Goal: Use online tool/utility: Use online tool/utility

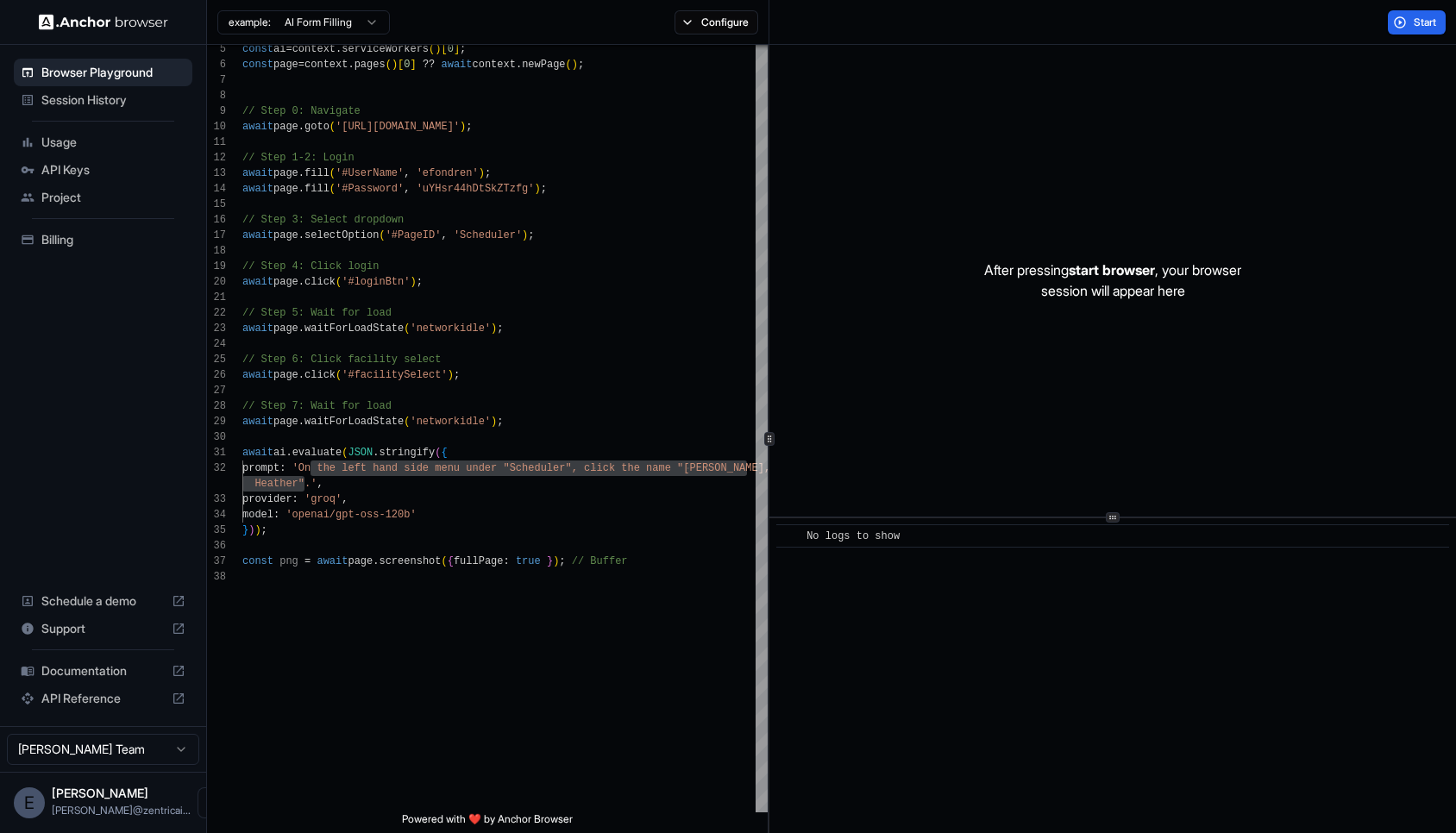
scroll to position [16, 0]
click at [82, 107] on span "Session History" at bounding box center [113, 100] width 144 height 17
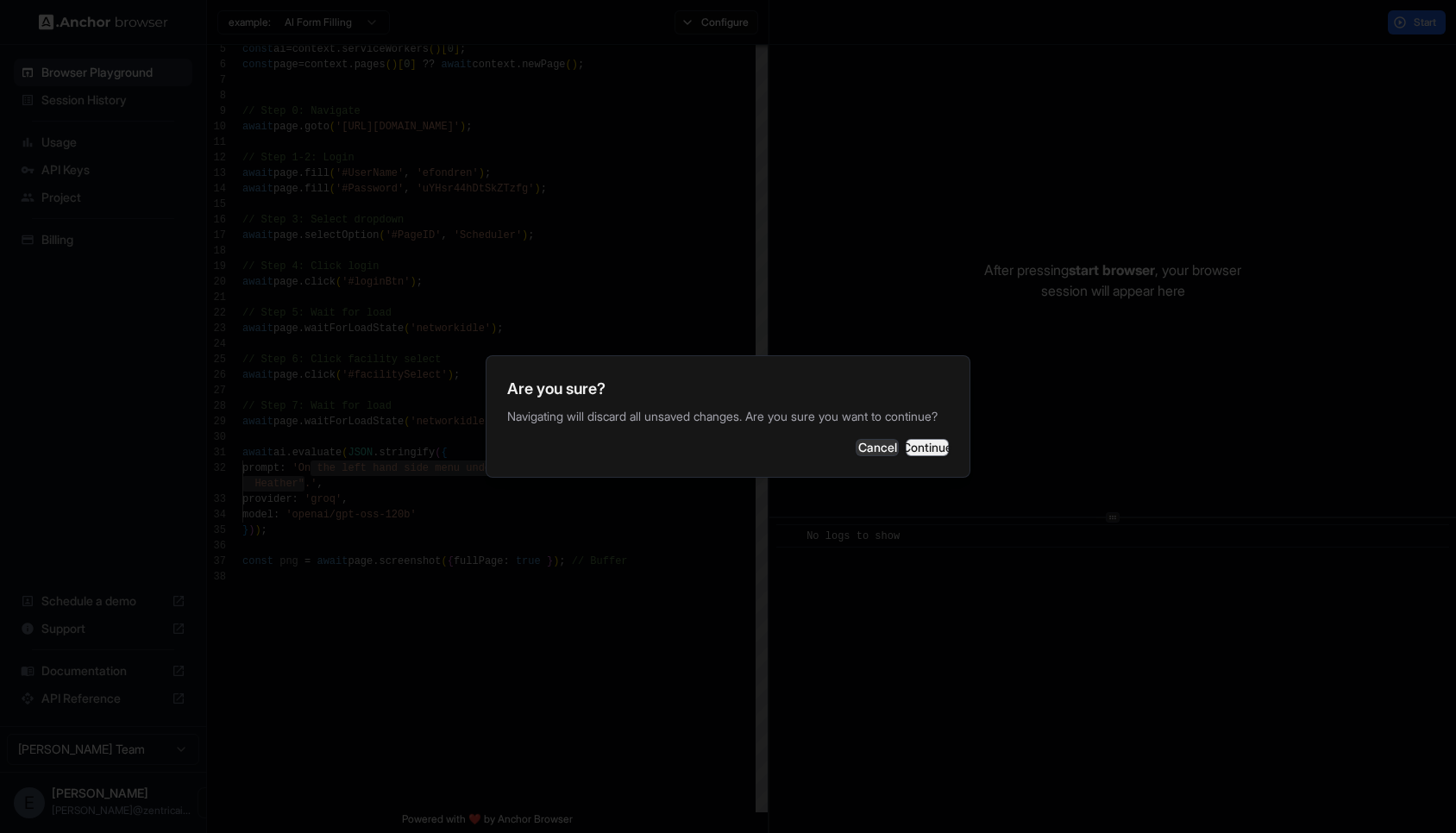
click at [906, 453] on button "Continue" at bounding box center [927, 447] width 43 height 17
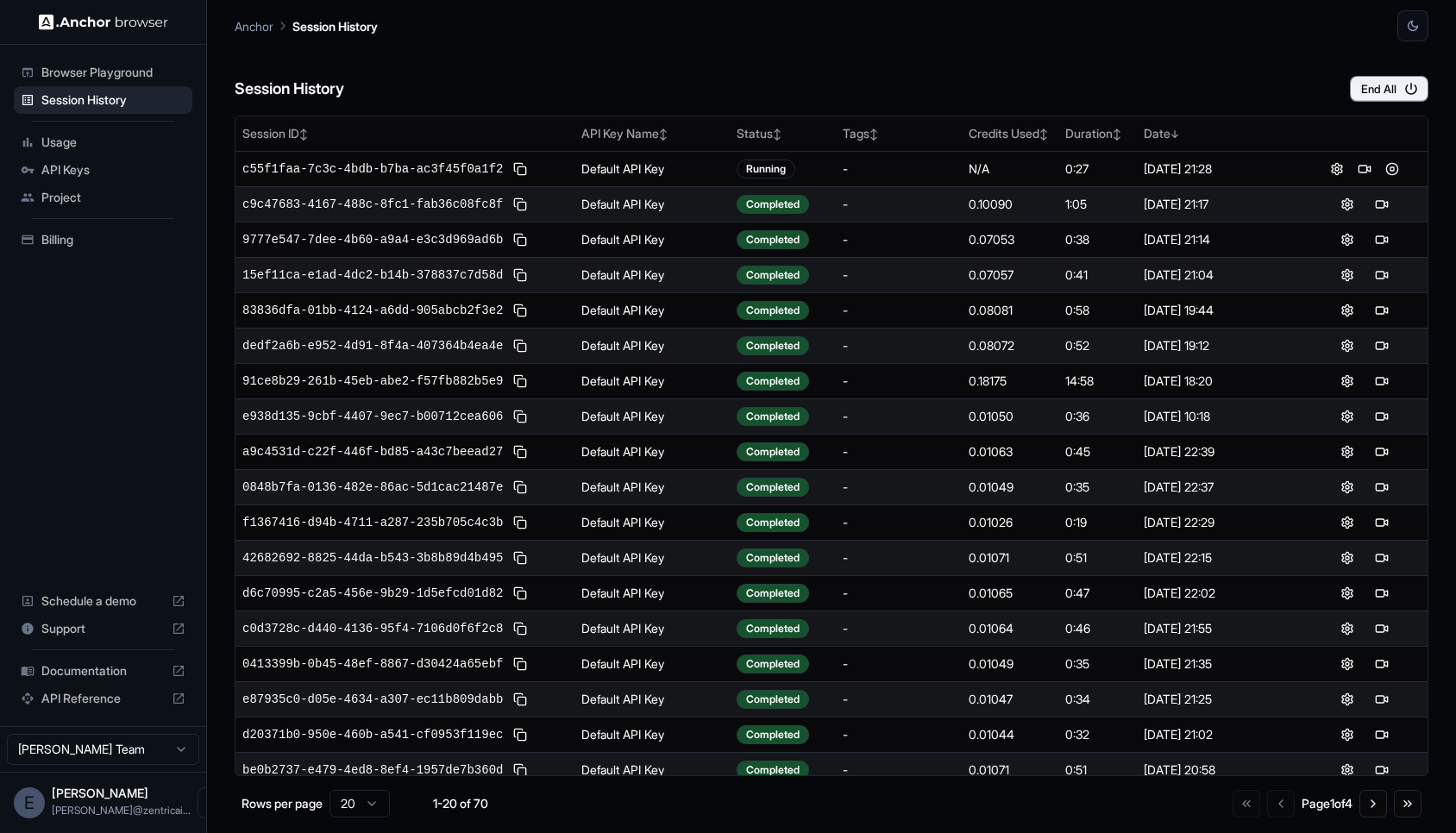
click at [111, 79] on span "Browser Playground" at bounding box center [113, 72] width 144 height 17
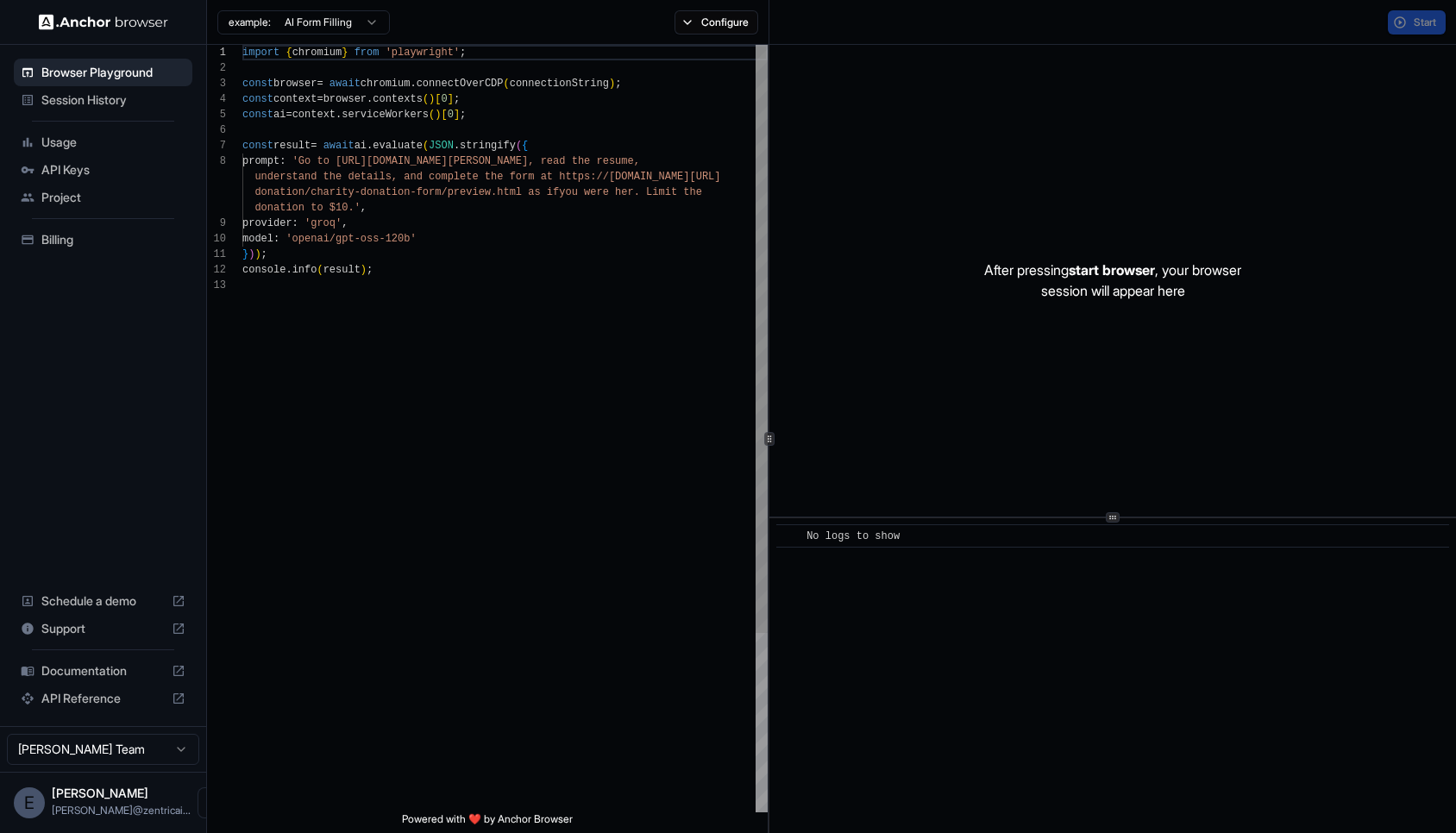
scroll to position [109, 0]
click at [502, 119] on div "import { chromium } from 'playwright' ; const browser = await chromium . connec…" at bounding box center [504, 545] width 525 height 1000
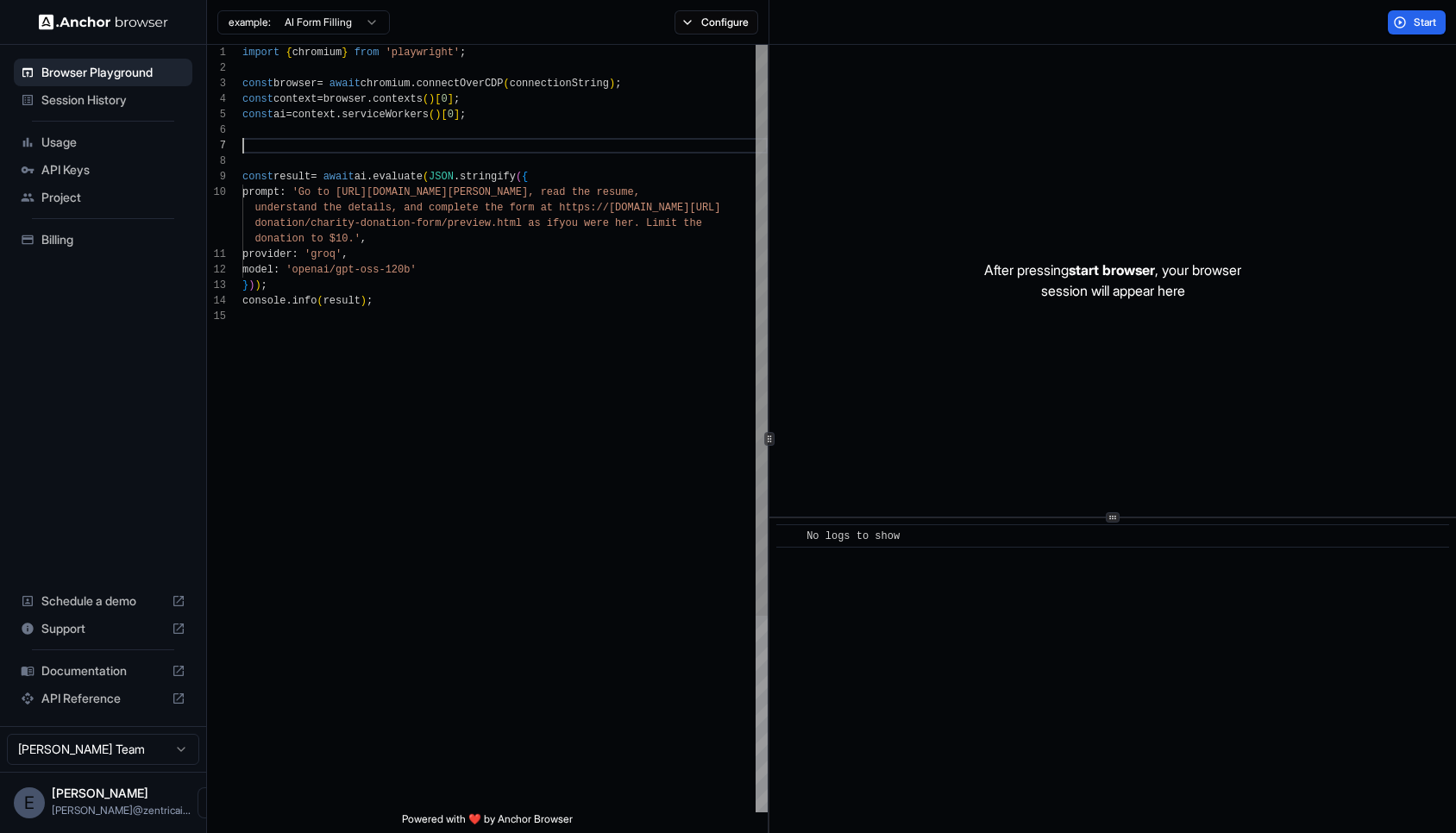
scroll to position [93, 0]
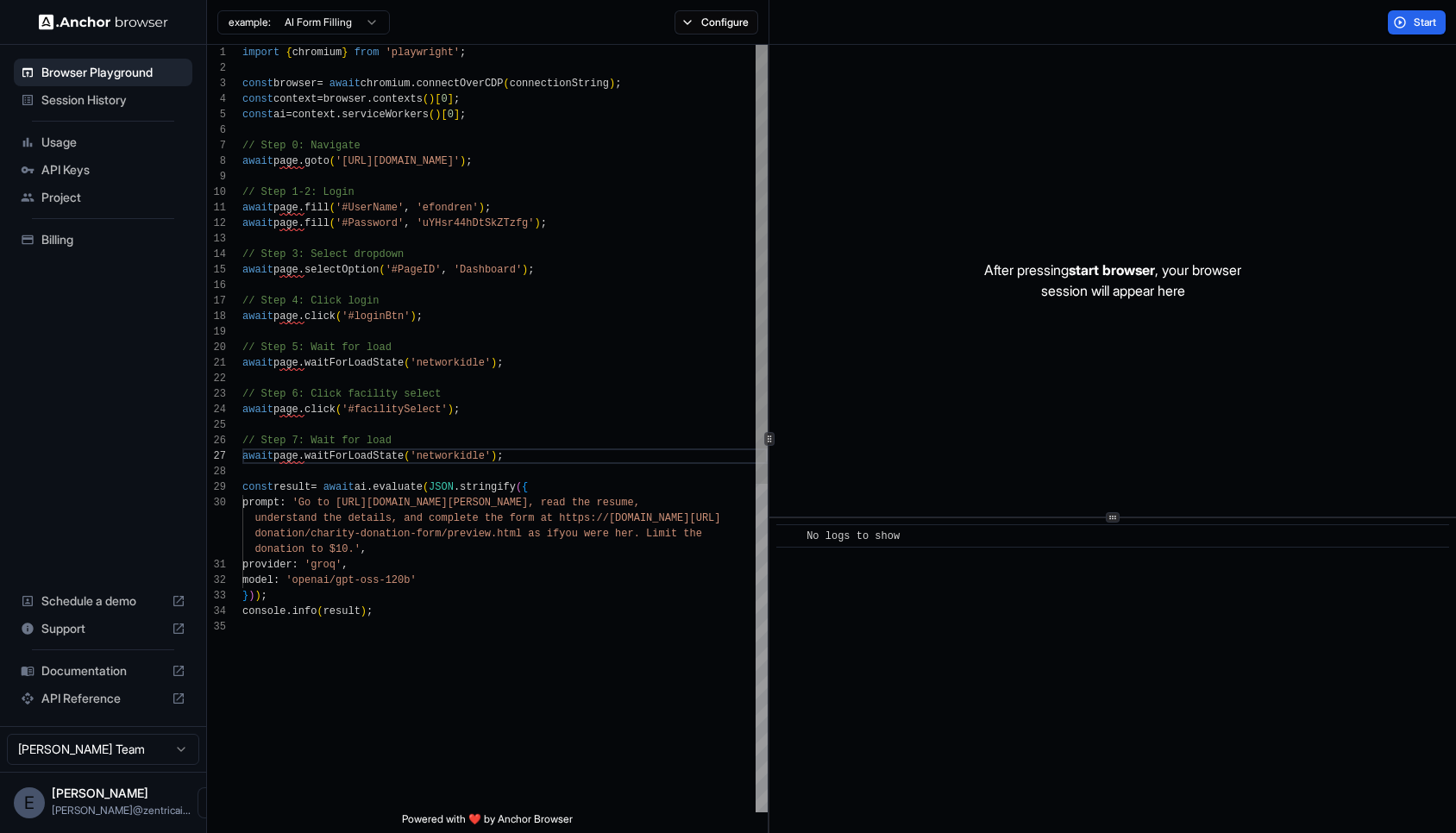
click at [517, 111] on div "import { chromium } from 'playwright' ; const browser = await chromium . connec…" at bounding box center [504, 716] width 525 height 1342
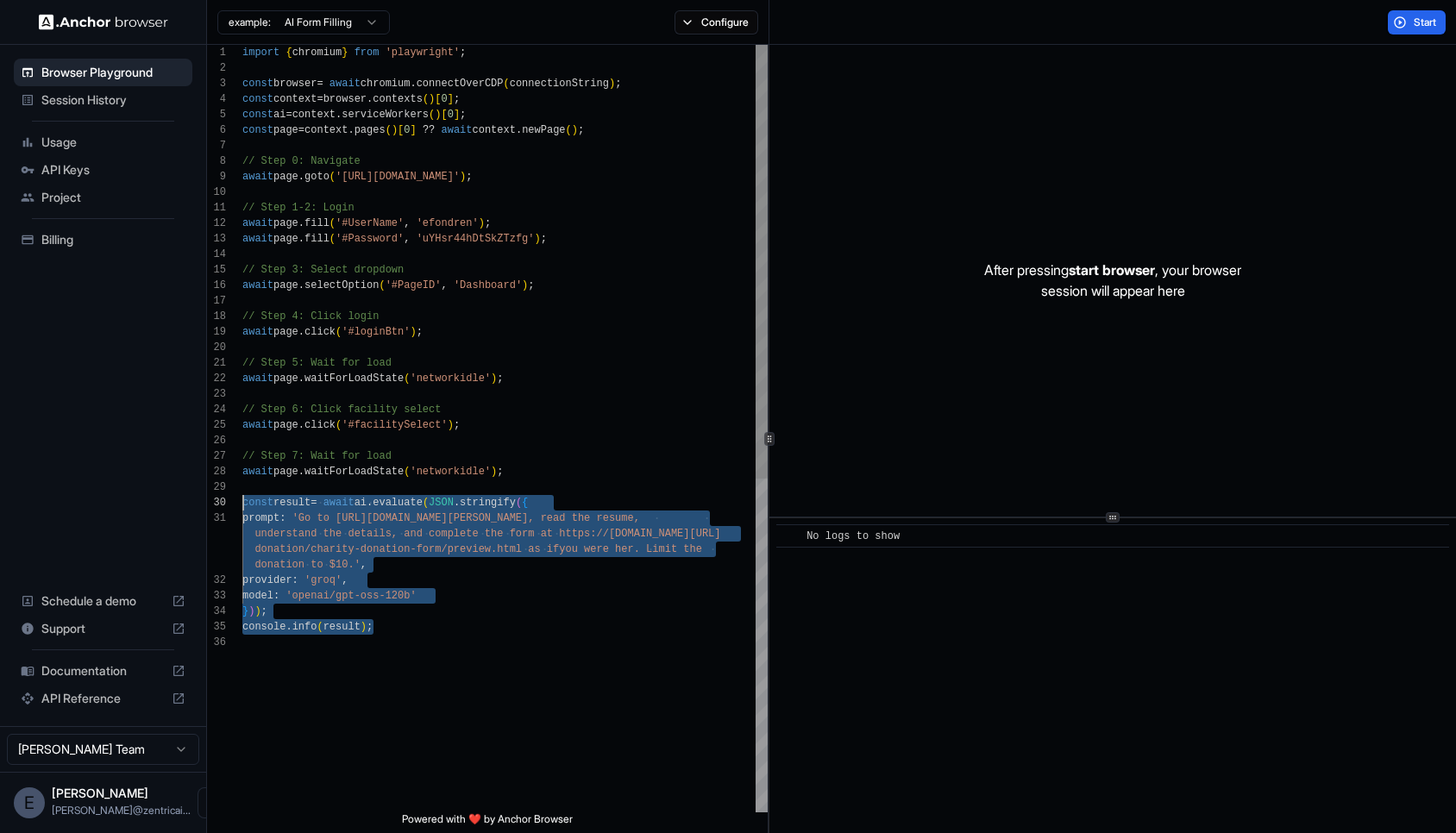
scroll to position [140, 0]
drag, startPoint x: 374, startPoint y: 629, endPoint x: 238, endPoint y: 505, distance: 184.0
click at [242, 505] on div "import { chromium } from 'playwright' ; const browser = await chromium . connec…" at bounding box center [504, 723] width 525 height 1357
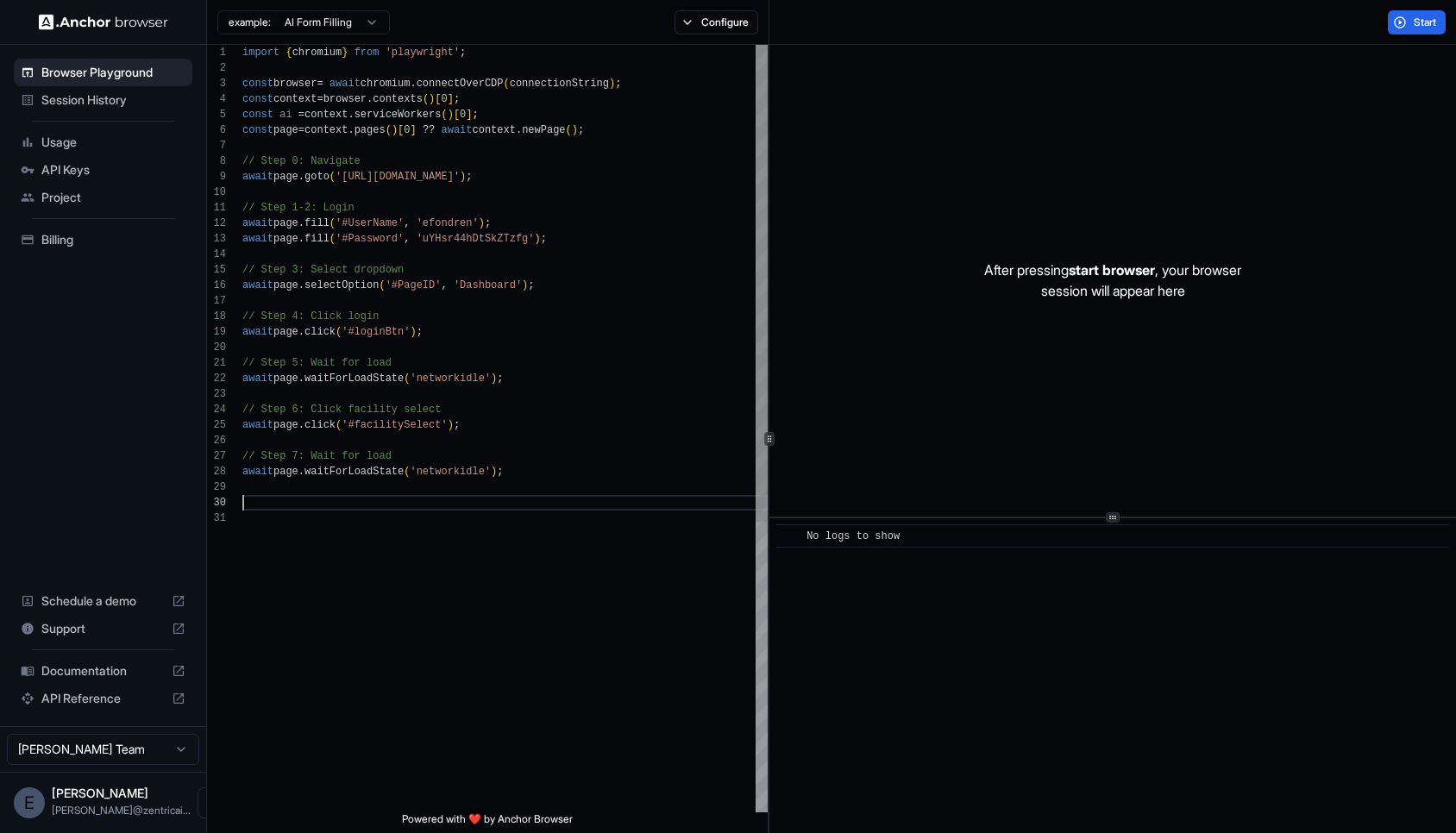
scroll to position [0, 0]
click at [1403, 17] on button "Start" at bounding box center [1417, 23] width 58 height 24
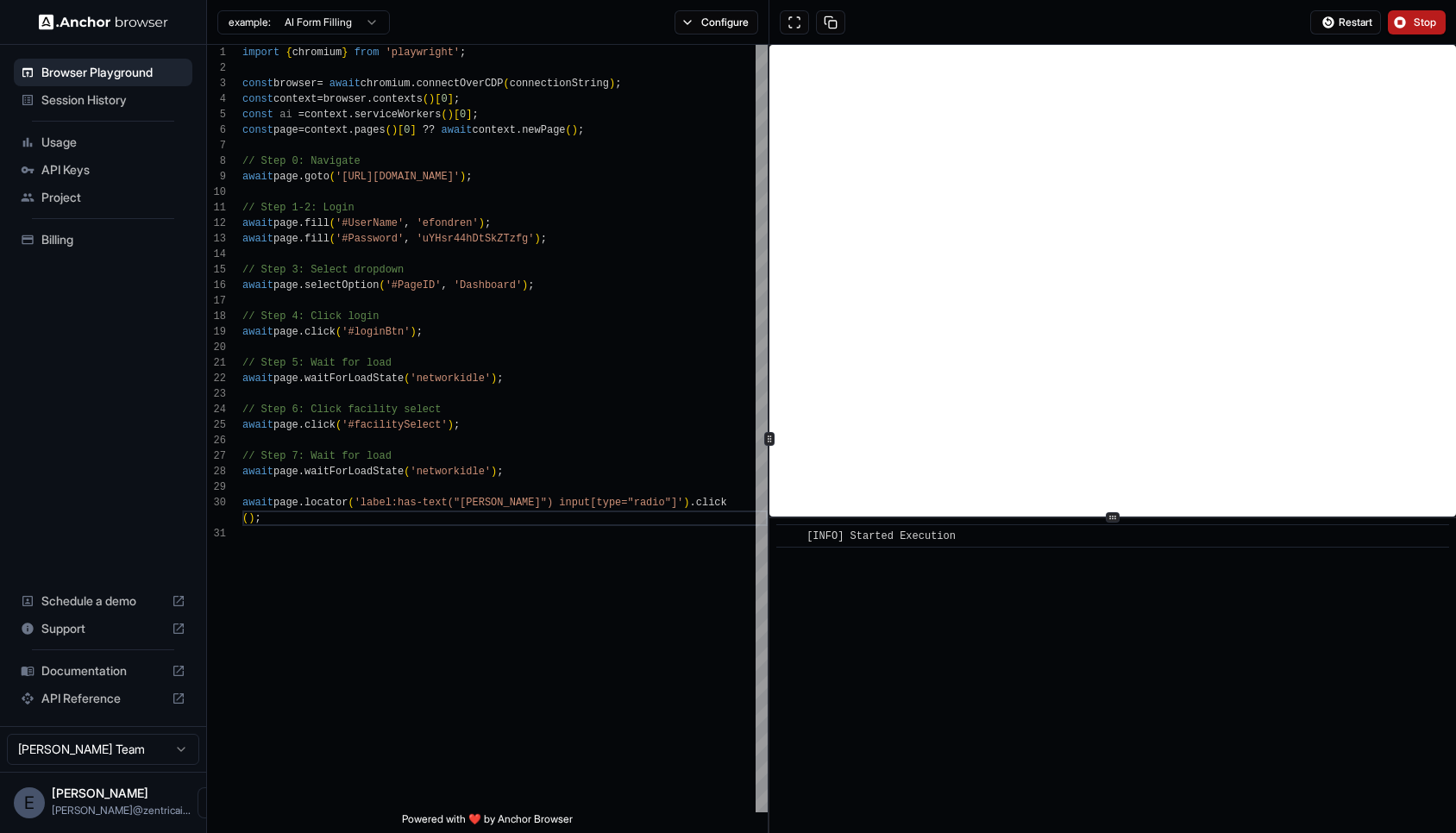
click at [1414, 20] on span "Stop" at bounding box center [1426, 23] width 24 height 14
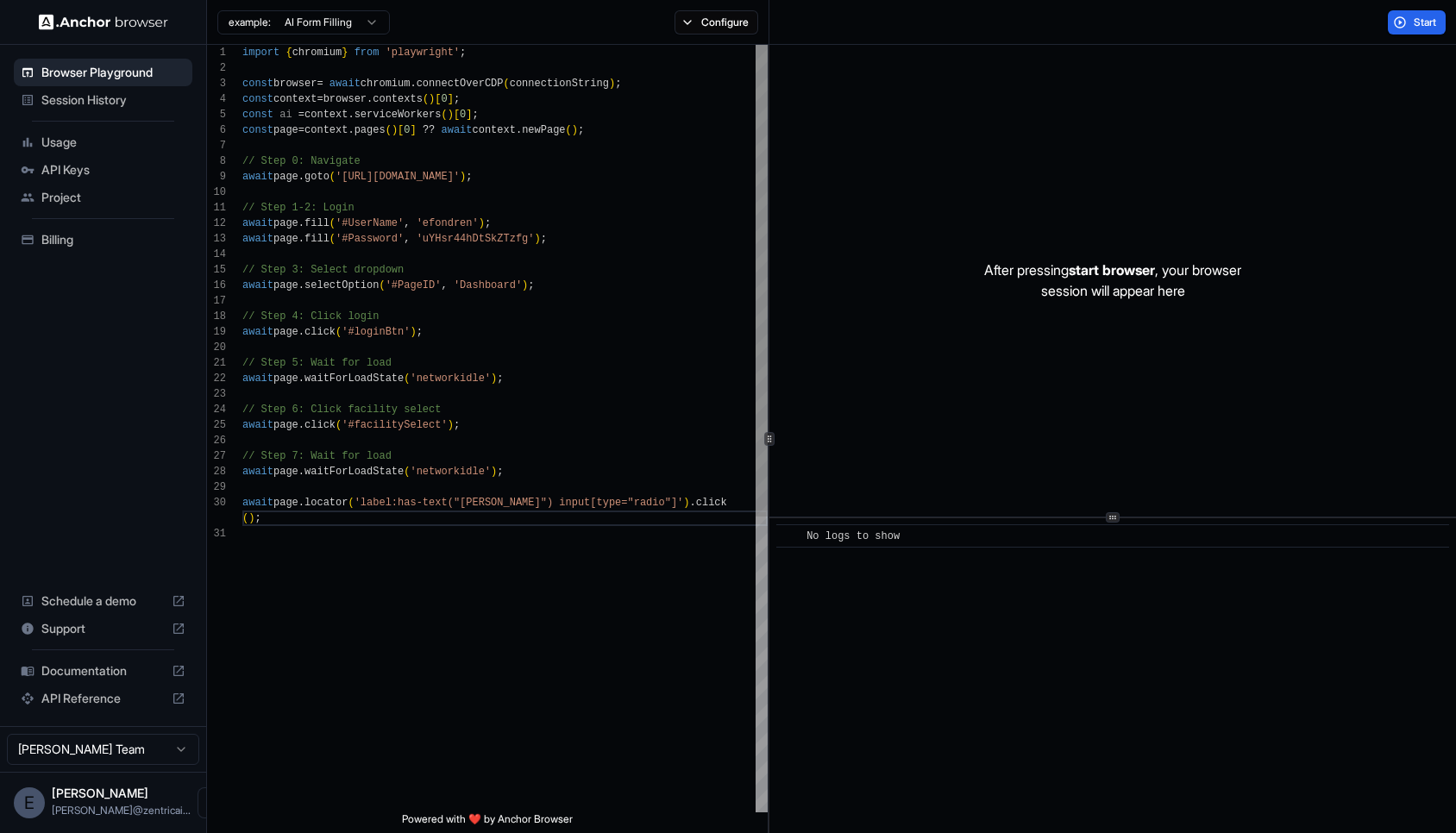
click at [489, 289] on div "import { chromium } from 'playwright' ; const browser = await chromium . connec…" at bounding box center [504, 669] width 525 height 1248
click at [1424, 21] on span "Start" at bounding box center [1426, 23] width 24 height 14
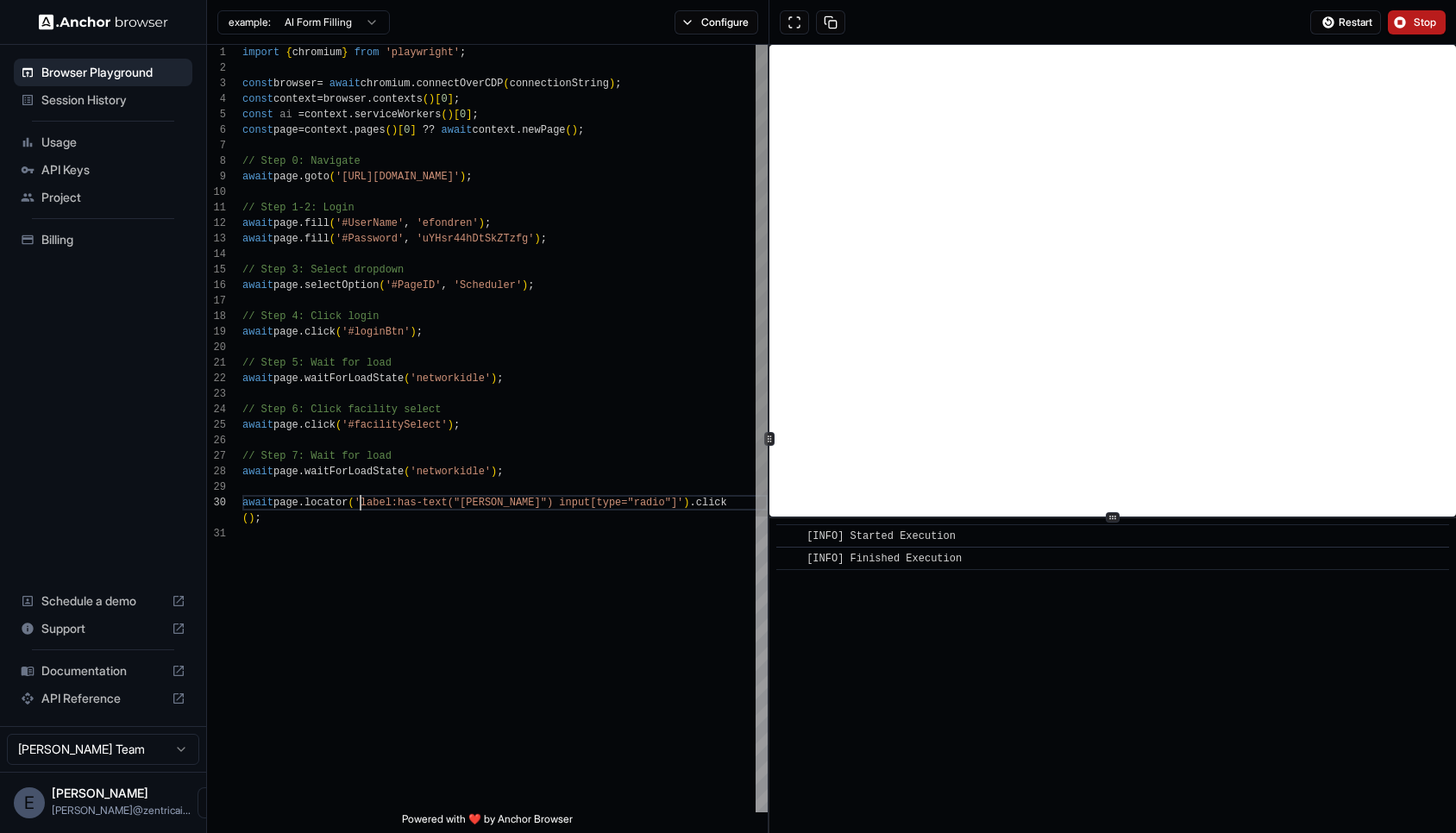
click at [363, 500] on div "import { chromium } from 'playwright' ; const browser = await chromium . connec…" at bounding box center [504, 669] width 525 height 1248
click at [700, 500] on div "import { chromium } from 'playwright' ; const browser = await chromium . connec…" at bounding box center [504, 669] width 525 height 1248
click at [562, 500] on div "import { chromium } from 'playwright' ; const browser = await chromium . connec…" at bounding box center [504, 669] width 525 height 1248
type textarea "**********"
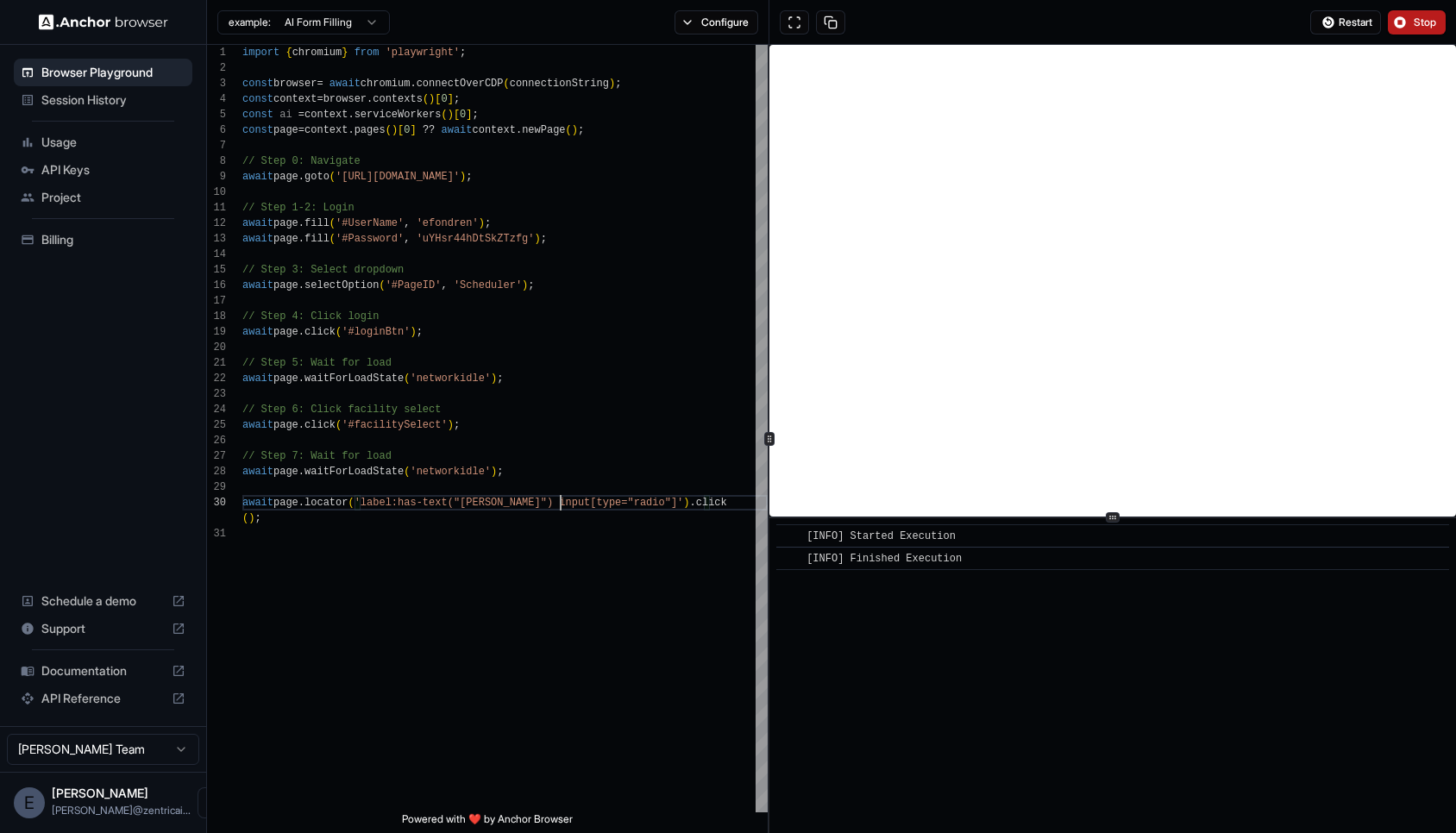
click at [1417, 23] on span "Stop" at bounding box center [1426, 23] width 24 height 14
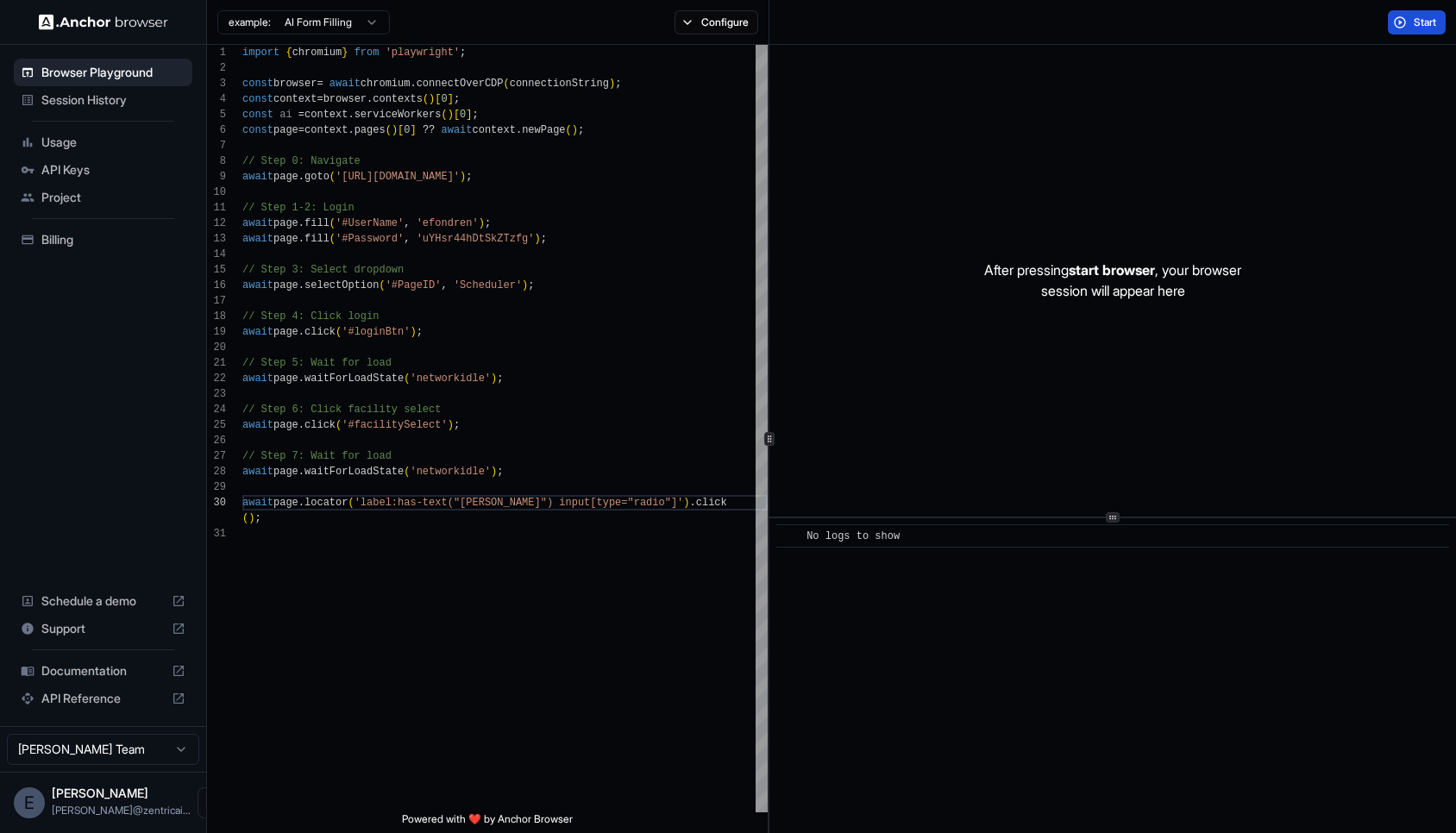
click at [1410, 22] on button "Start" at bounding box center [1417, 23] width 58 height 24
